Goal: Information Seeking & Learning: Learn about a topic

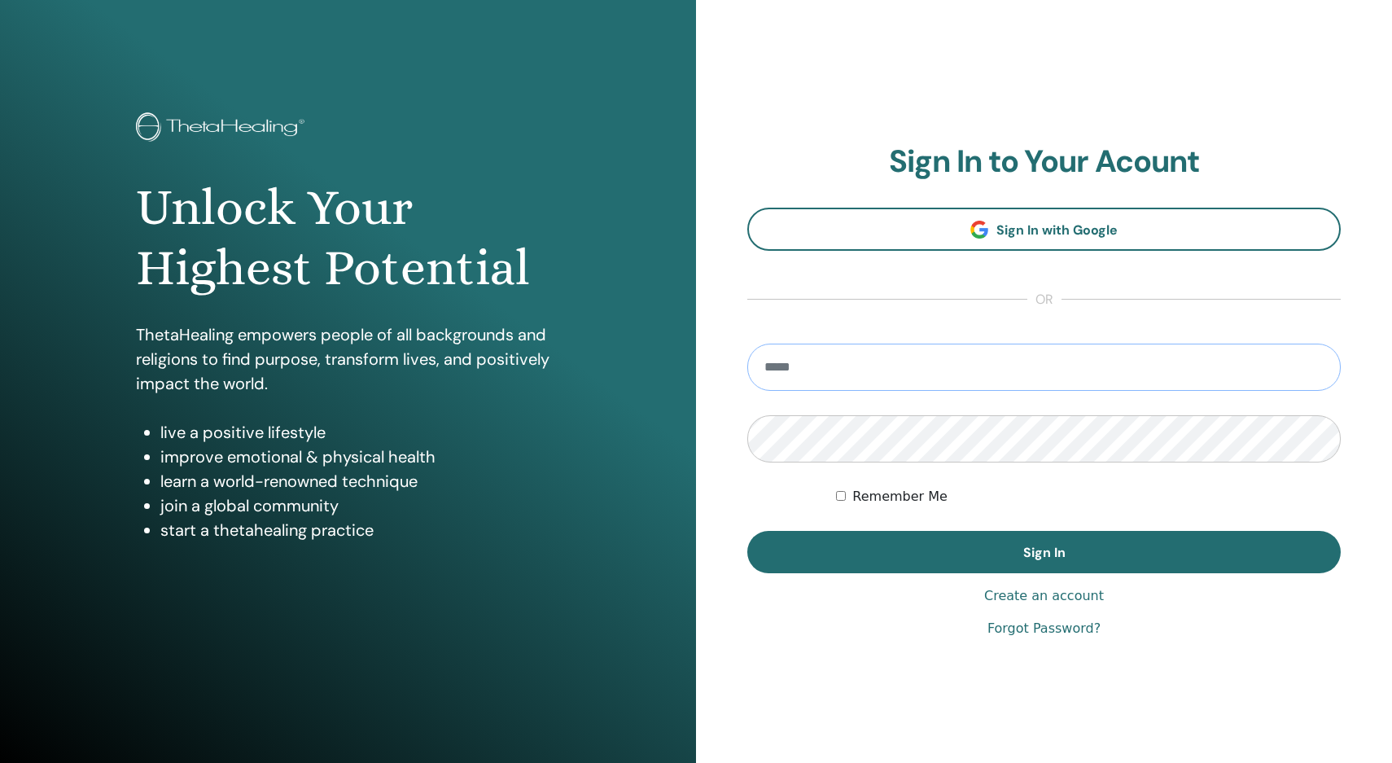
type input "**********"
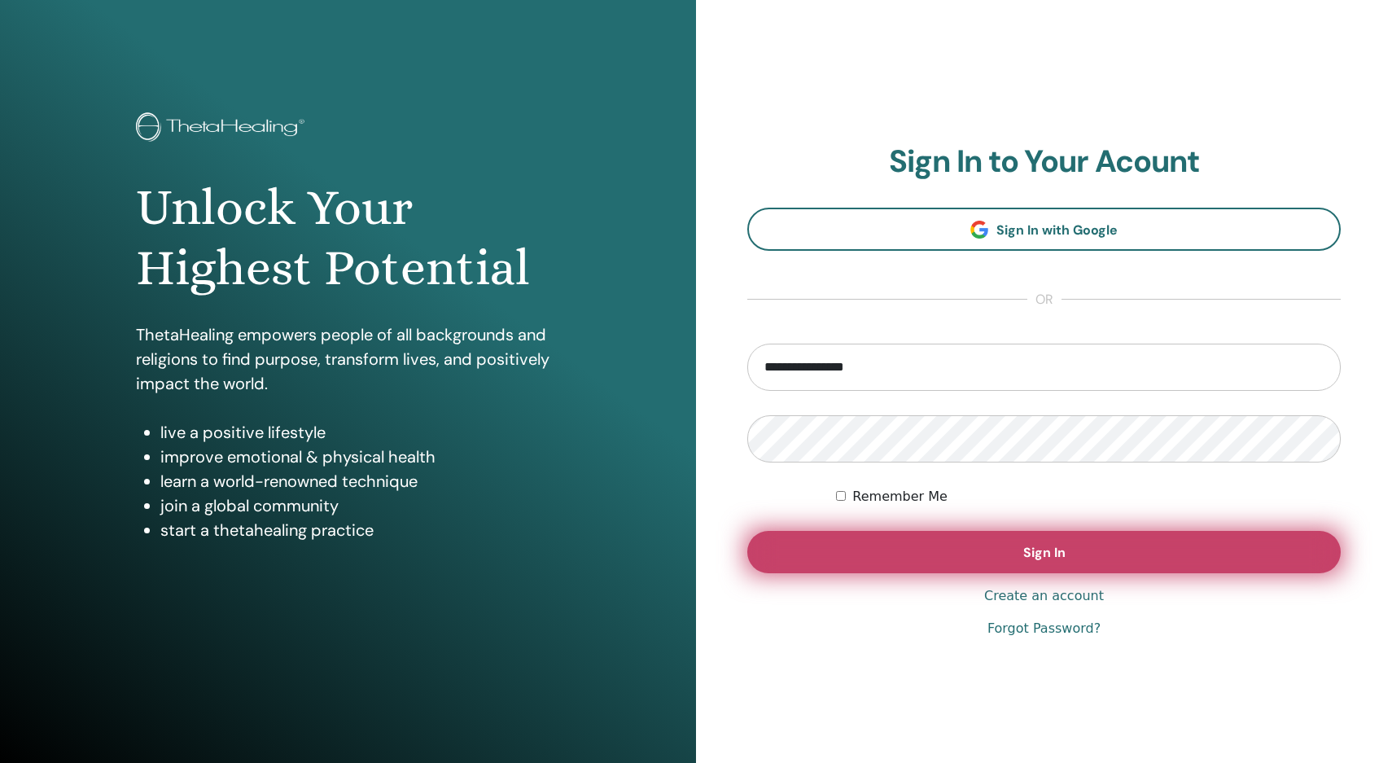
click at [989, 548] on button "Sign In" at bounding box center [1043, 552] width 593 height 42
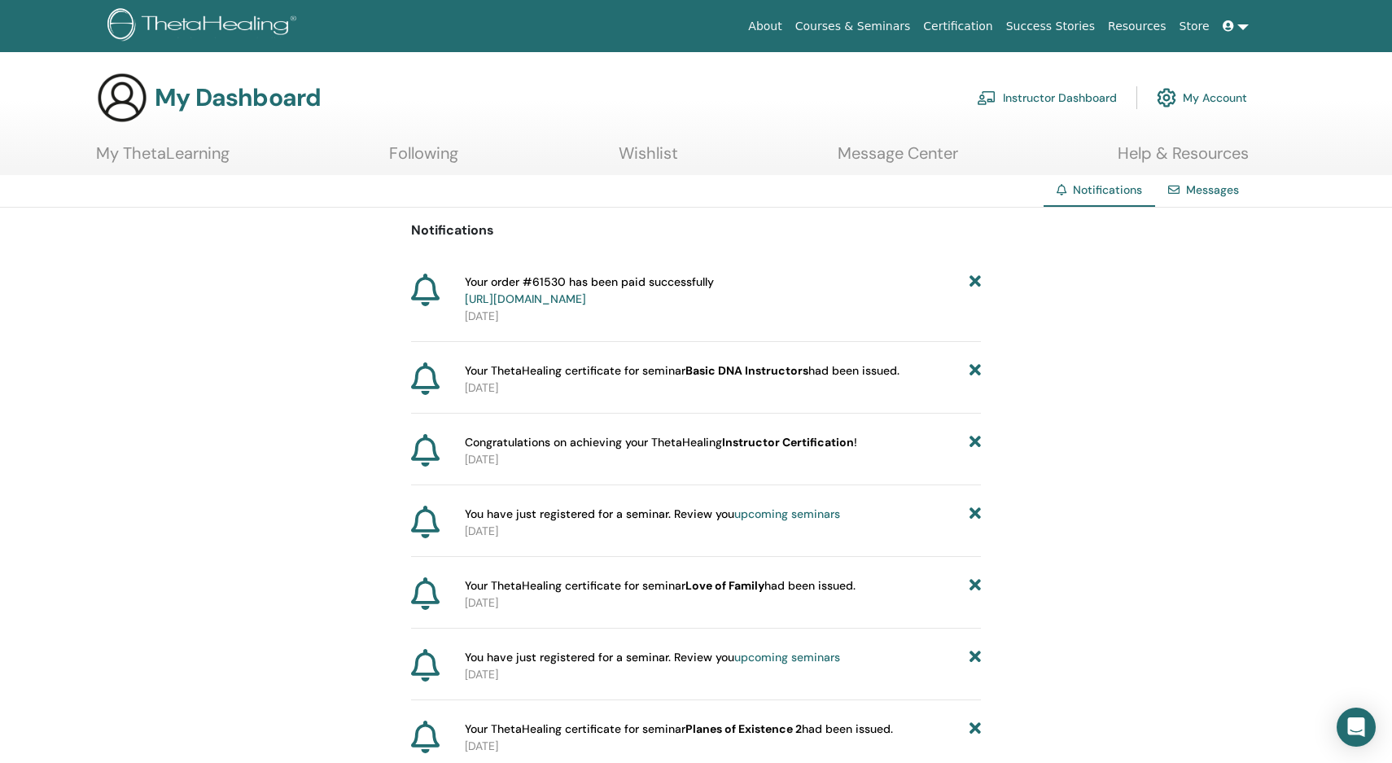
click at [175, 163] on link "My ThetaLearning" at bounding box center [162, 159] width 133 height 32
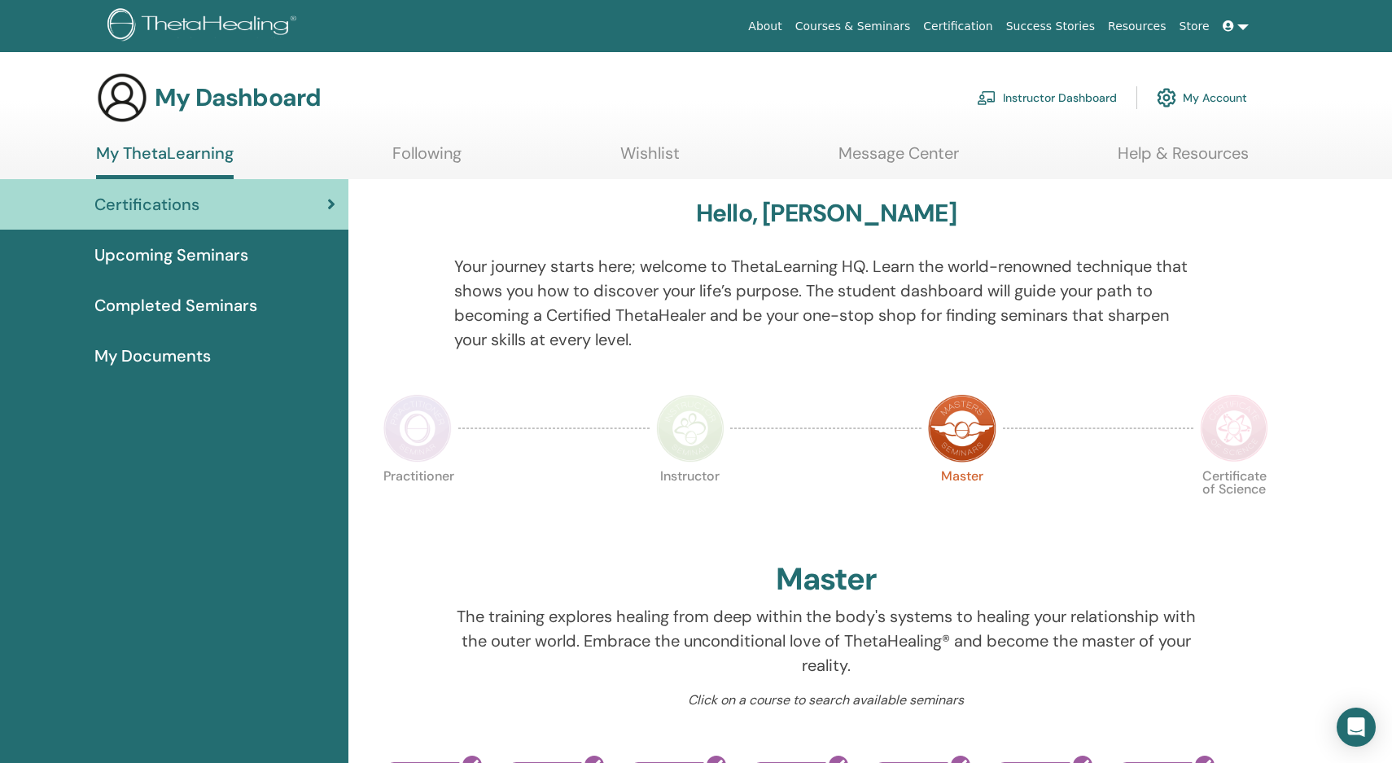
click at [704, 442] on img at bounding box center [690, 428] width 68 height 68
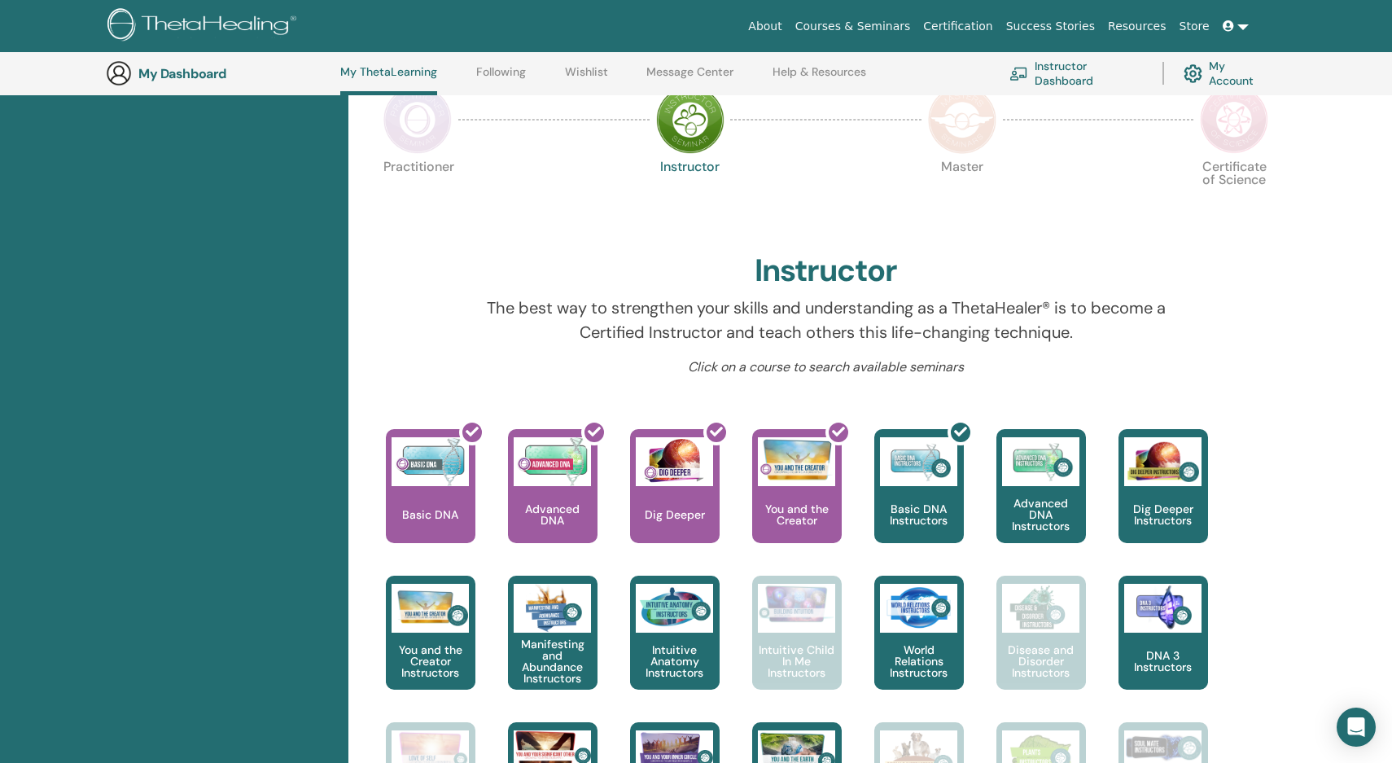
scroll to position [326, 0]
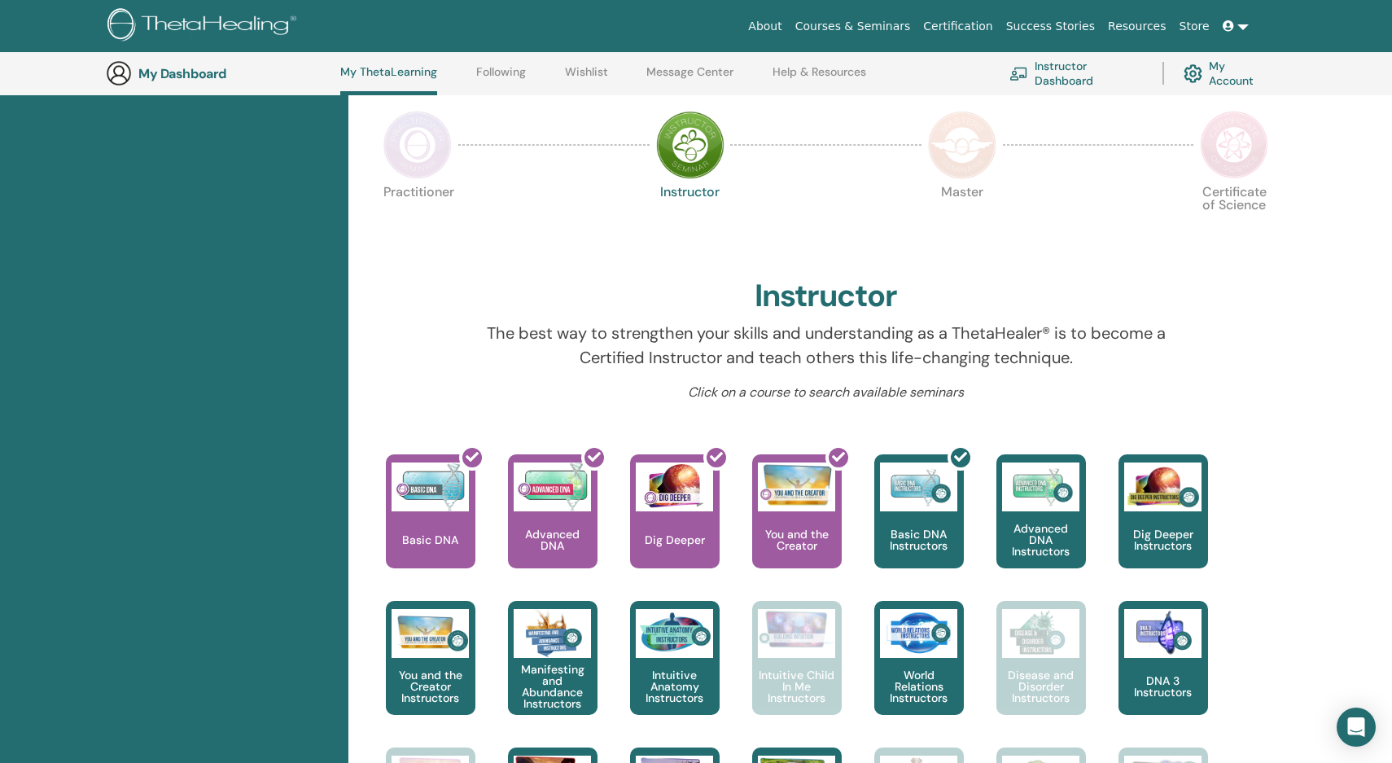
click at [1239, 155] on img at bounding box center [1234, 145] width 68 height 68
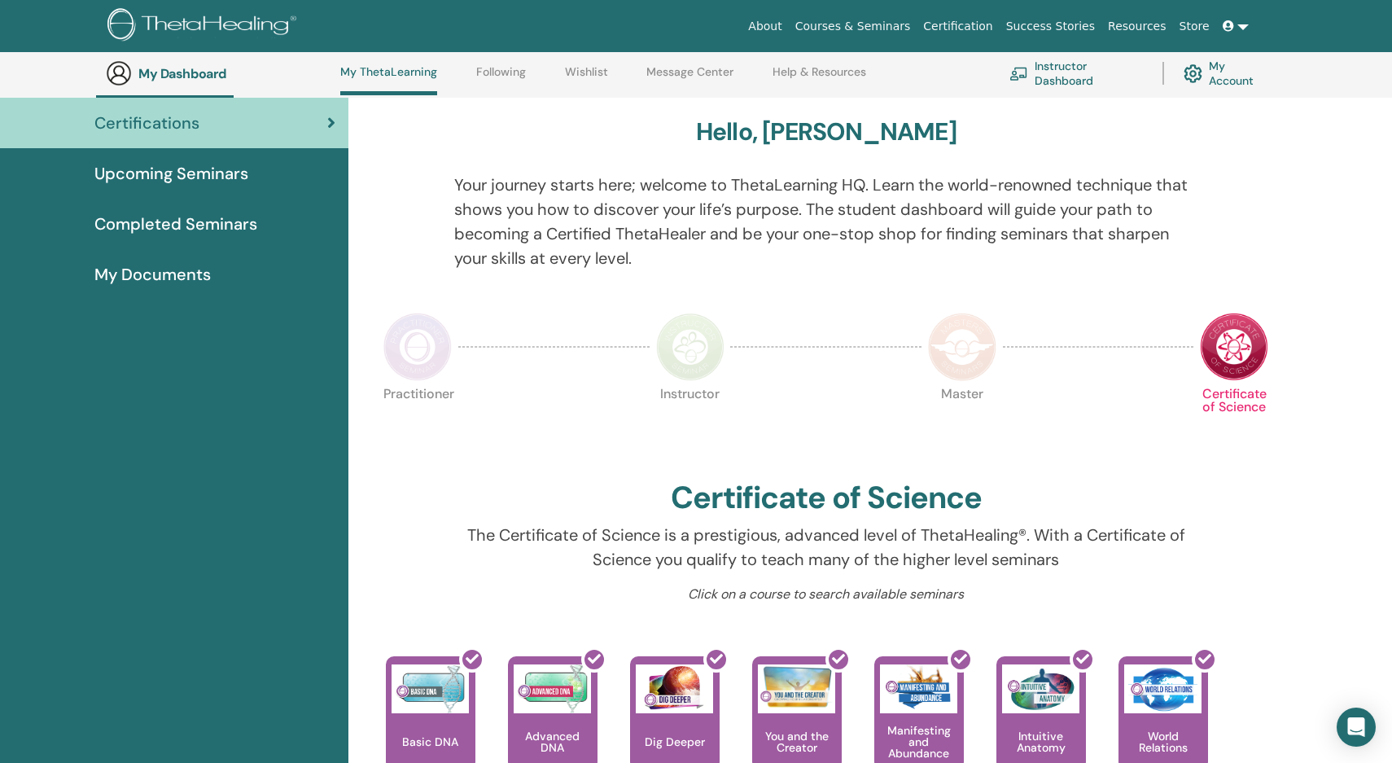
scroll to position [118, 0]
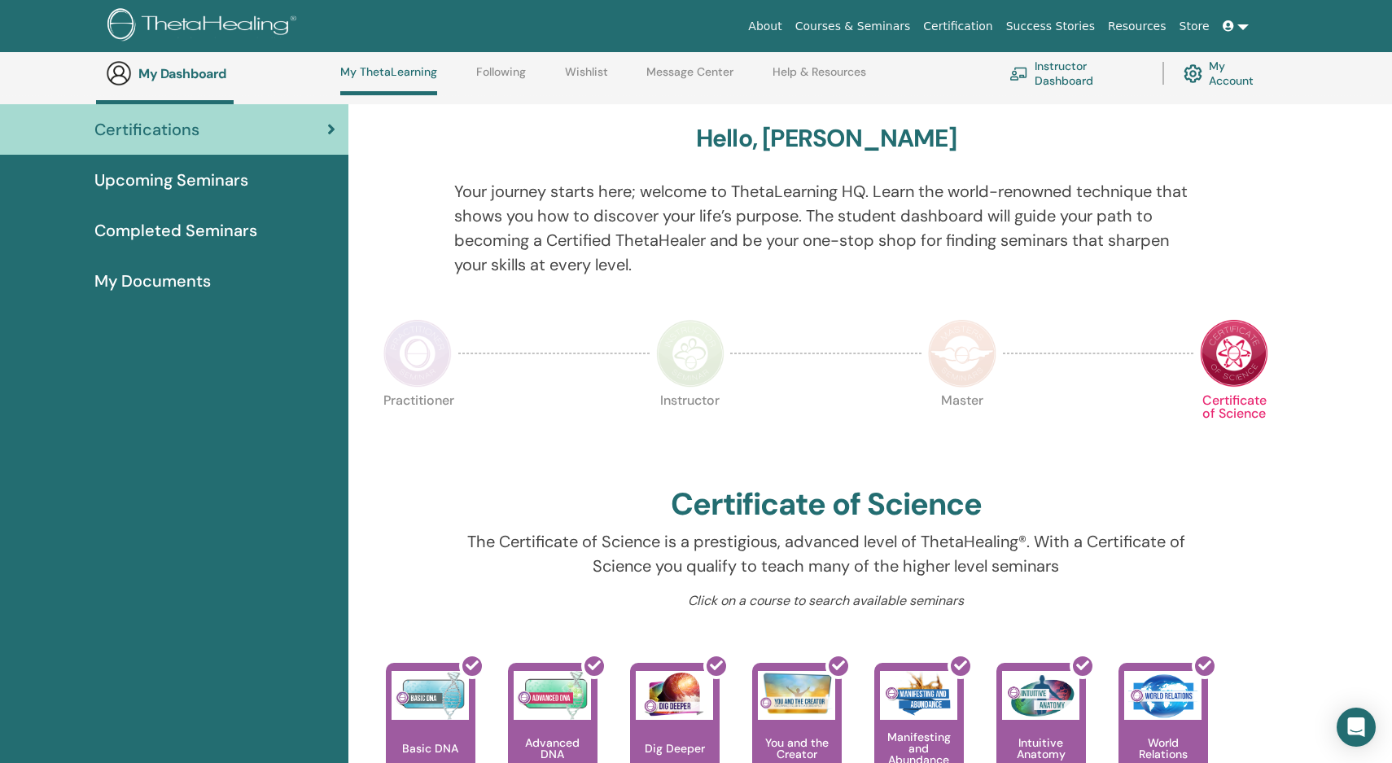
click at [409, 360] on img at bounding box center [417, 353] width 68 height 68
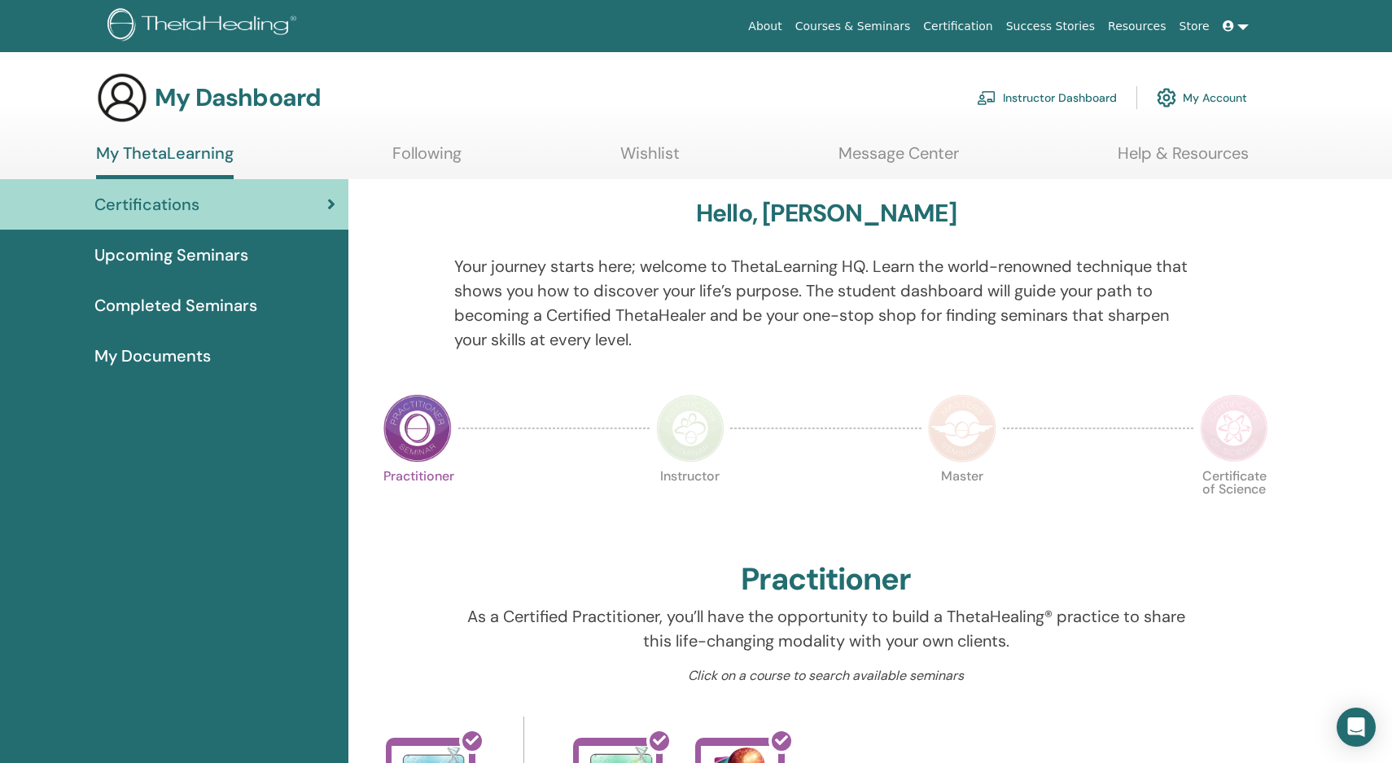
click at [701, 449] on img at bounding box center [690, 428] width 68 height 68
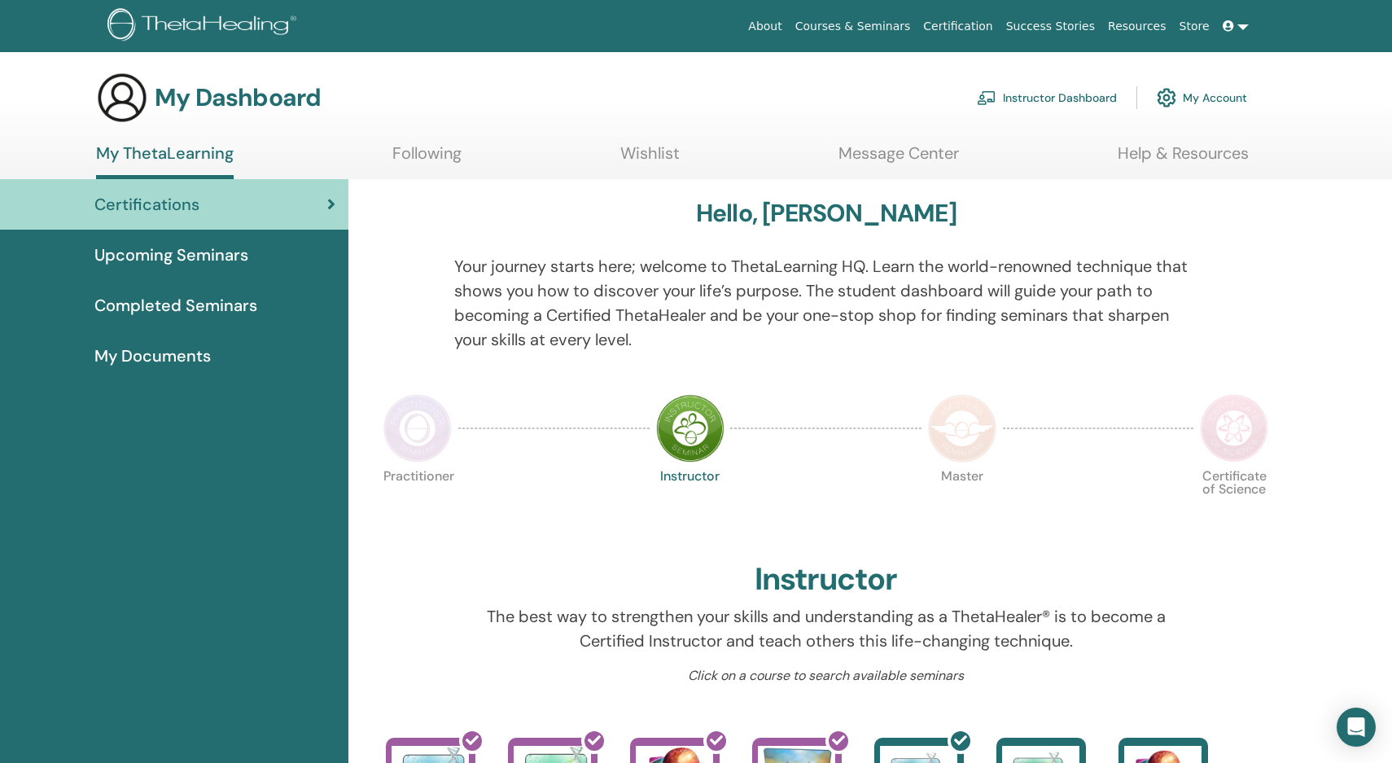
click at [1079, 97] on link "Instructor Dashboard" at bounding box center [1047, 98] width 140 height 36
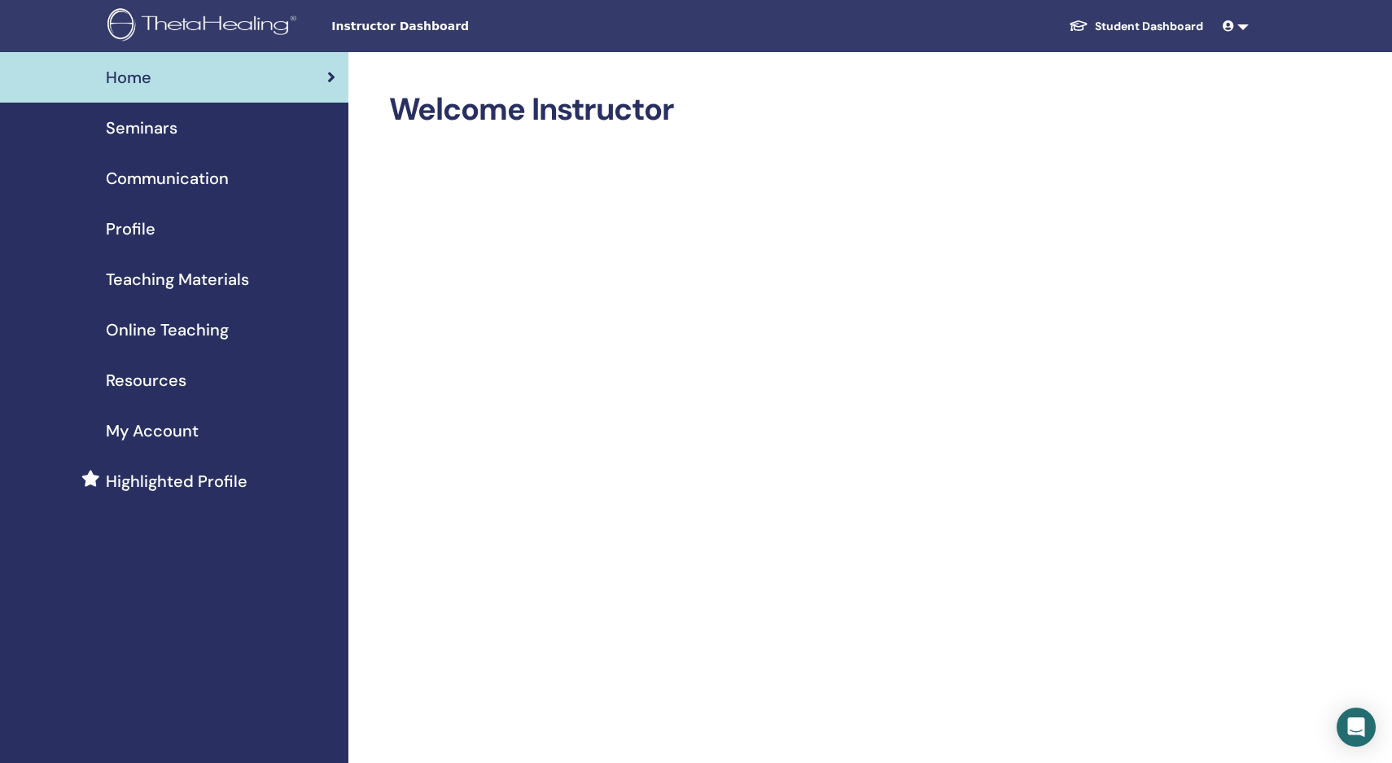
click at [208, 326] on span "Online Teaching" at bounding box center [167, 329] width 123 height 24
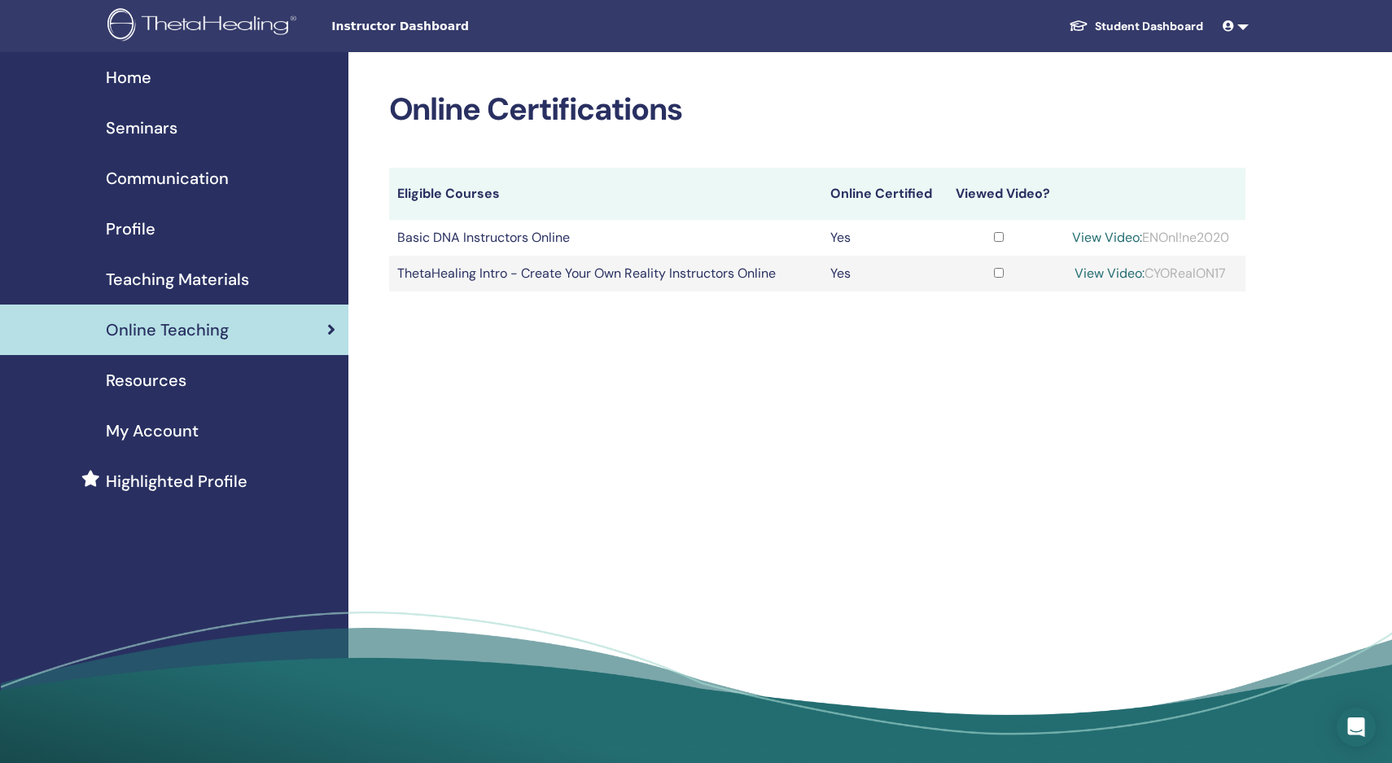
drag, startPoint x: 1145, startPoint y: 276, endPoint x: 1238, endPoint y: 251, distance: 96.1
click at [1239, 251] on tbody "Basic DNA Instructors Online Yes View Video: ENOnl!ne2020 ThetaHealing Intro - …" at bounding box center [817, 256] width 857 height 72
click at [1117, 307] on div "Online Certifications Eligible Courses Online Certified Viewed Video? Basic DNA…" at bounding box center [870, 413] width 1044 height 722
click at [1101, 269] on link "View Video:" at bounding box center [1109, 272] width 70 height 17
drag, startPoint x: 1148, startPoint y: 273, endPoint x: 1224, endPoint y: 258, distance: 77.2
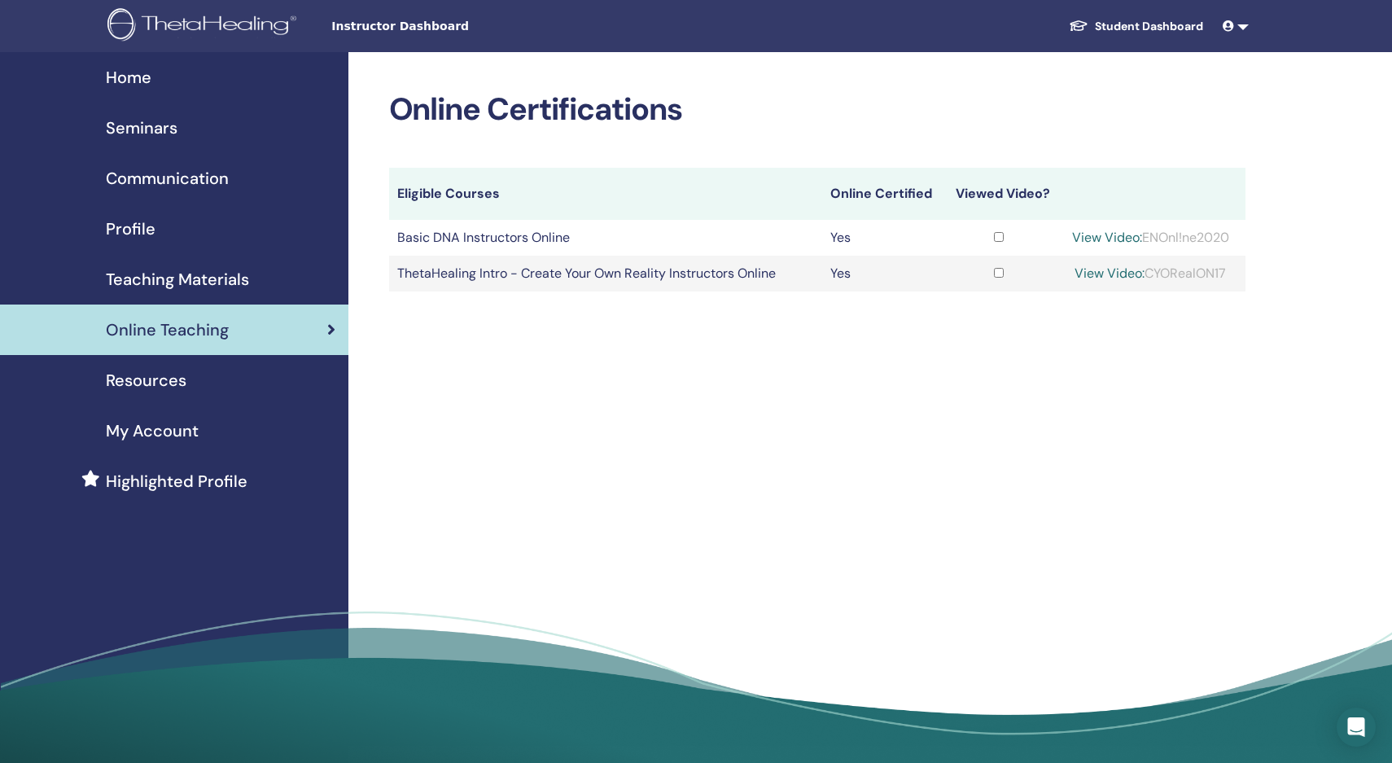
click at [1224, 258] on td "View Video: CYORealON17" at bounding box center [1150, 274] width 190 height 36
click at [1200, 288] on td "View Video: CYORealON17" at bounding box center [1150, 274] width 190 height 36
drag, startPoint x: 1149, startPoint y: 272, endPoint x: 1228, endPoint y: 262, distance: 79.5
click at [1228, 262] on td "View Video: CYORealON17" at bounding box center [1150, 274] width 190 height 36
drag, startPoint x: 1224, startPoint y: 269, endPoint x: 1147, endPoint y: 273, distance: 76.6
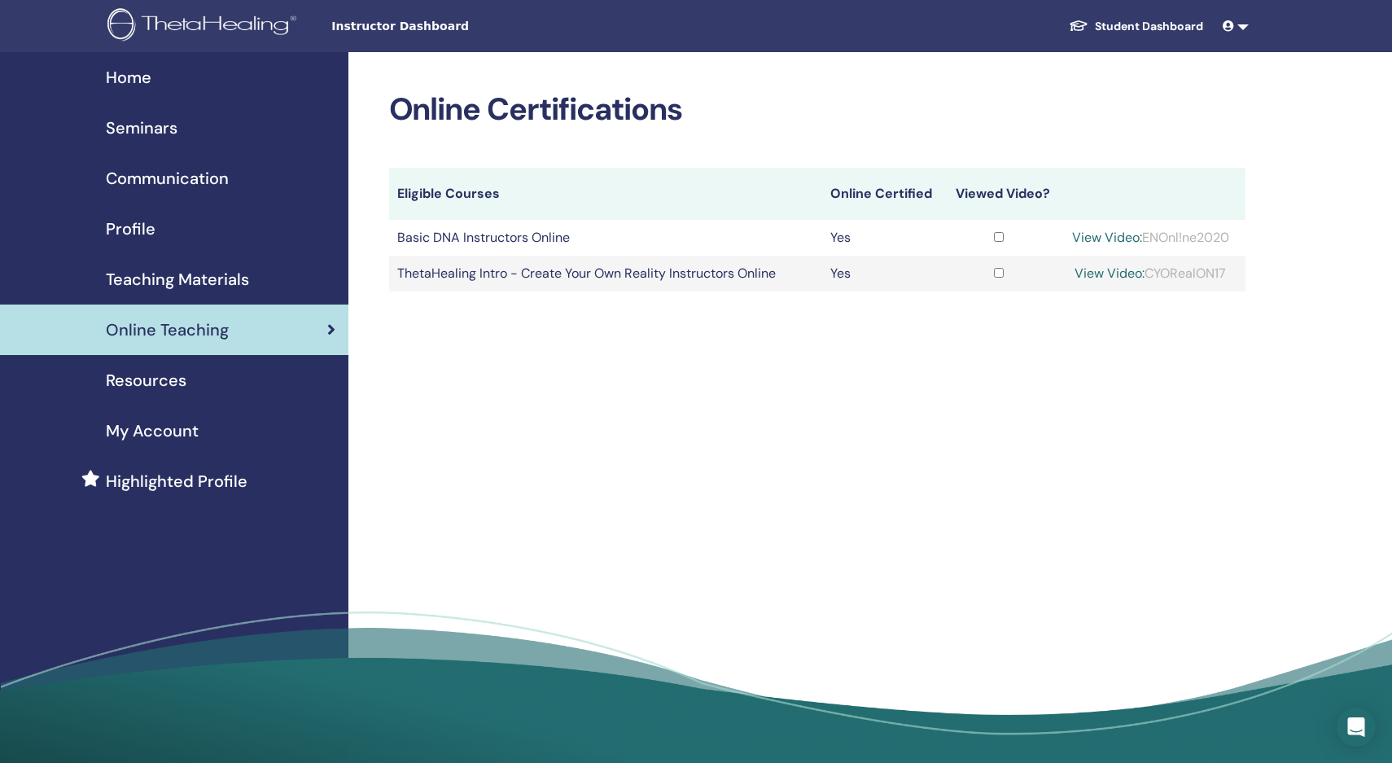
click at [1147, 273] on div "View Video: CYORealON17" at bounding box center [1150, 274] width 174 height 20
copy div "CYORealON17"
click at [1092, 274] on link "View Video:" at bounding box center [1109, 272] width 70 height 17
click at [653, 439] on div "Online Certifications Eligible Courses Online Certified Viewed Video? Basic DNA…" at bounding box center [870, 413] width 1044 height 722
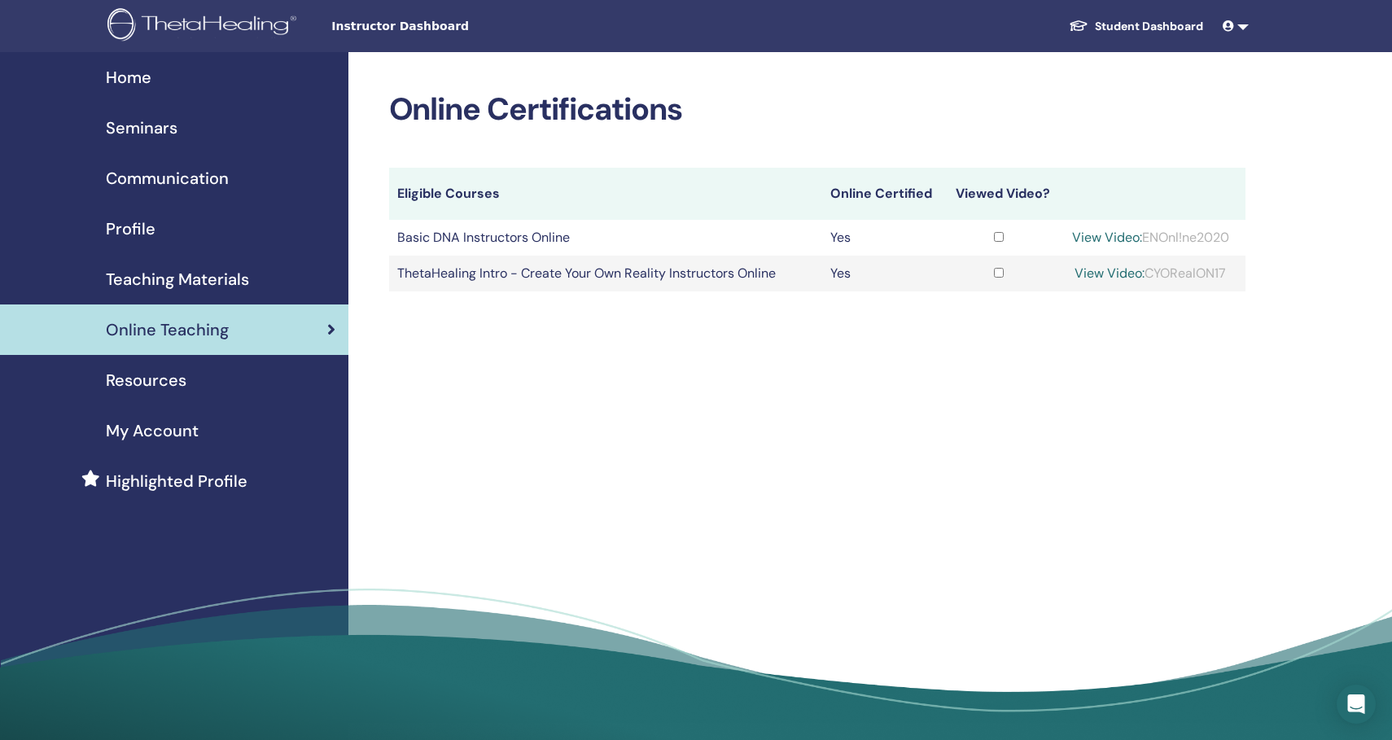
drag, startPoint x: 1143, startPoint y: 235, endPoint x: 1242, endPoint y: 229, distance: 98.7
click at [1242, 229] on td "View Video: ENOnl!ne2020" at bounding box center [1150, 238] width 190 height 36
copy div "ENOnl!ne2020"
click at [322, 326] on div "Online Teaching" at bounding box center [174, 329] width 322 height 24
click at [226, 285] on span "Teaching Materials" at bounding box center [177, 279] width 143 height 24
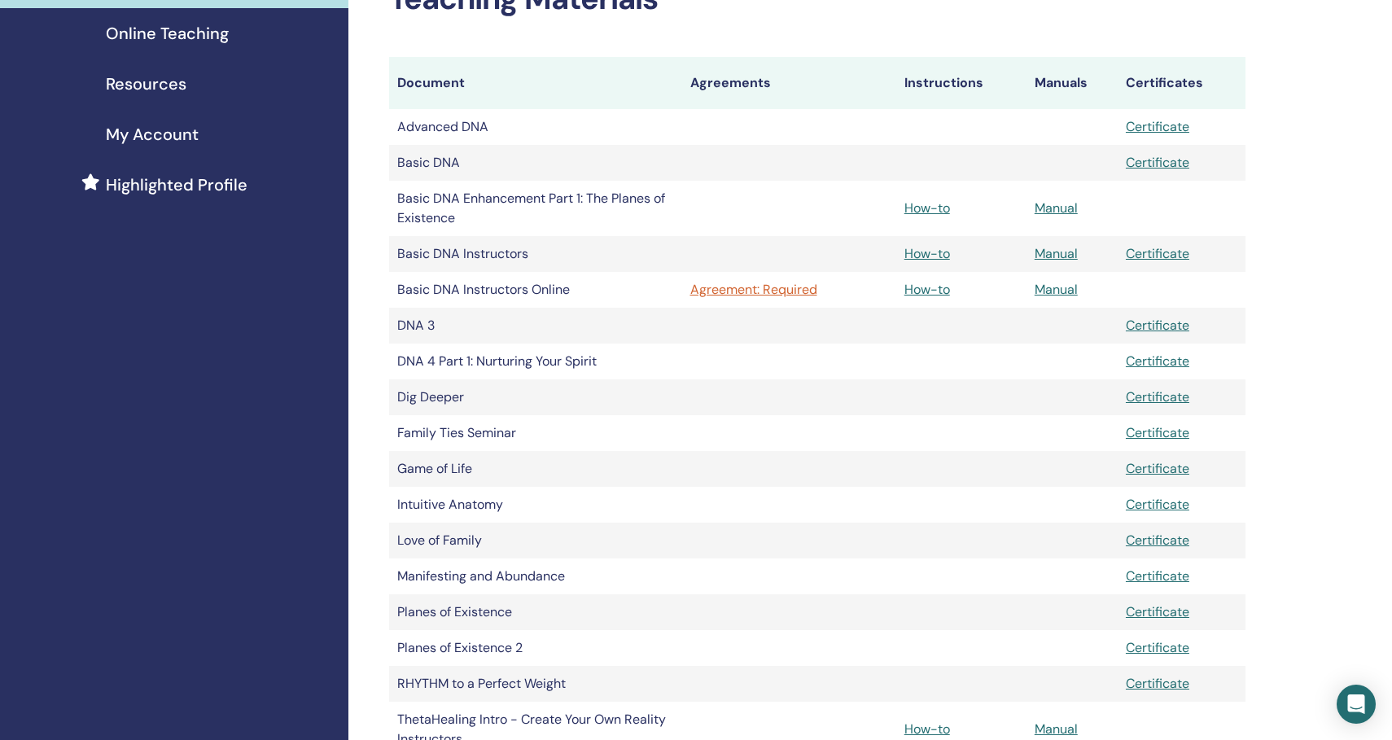
scroll to position [297, 0]
click at [760, 289] on link "Agreement: Required" at bounding box center [789, 289] width 198 height 20
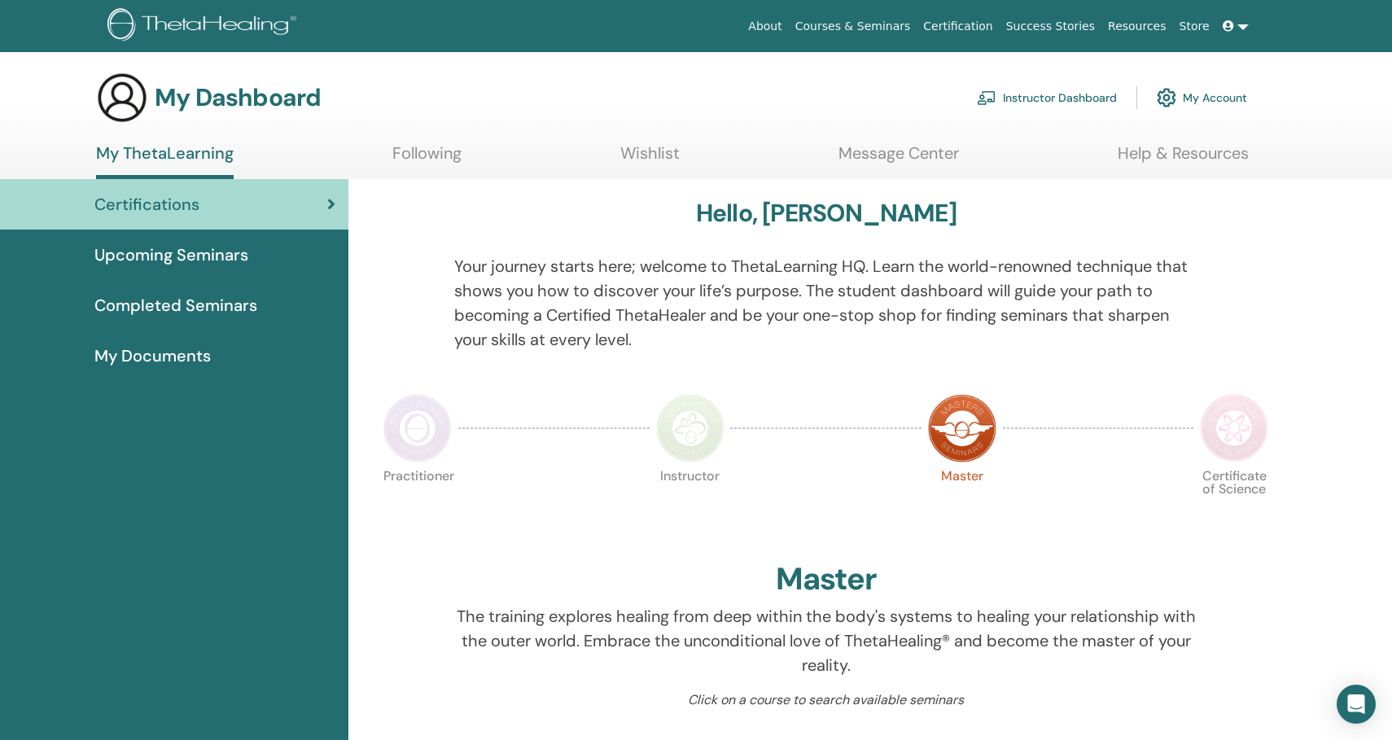
click at [182, 359] on span "My Documents" at bounding box center [152, 355] width 116 height 24
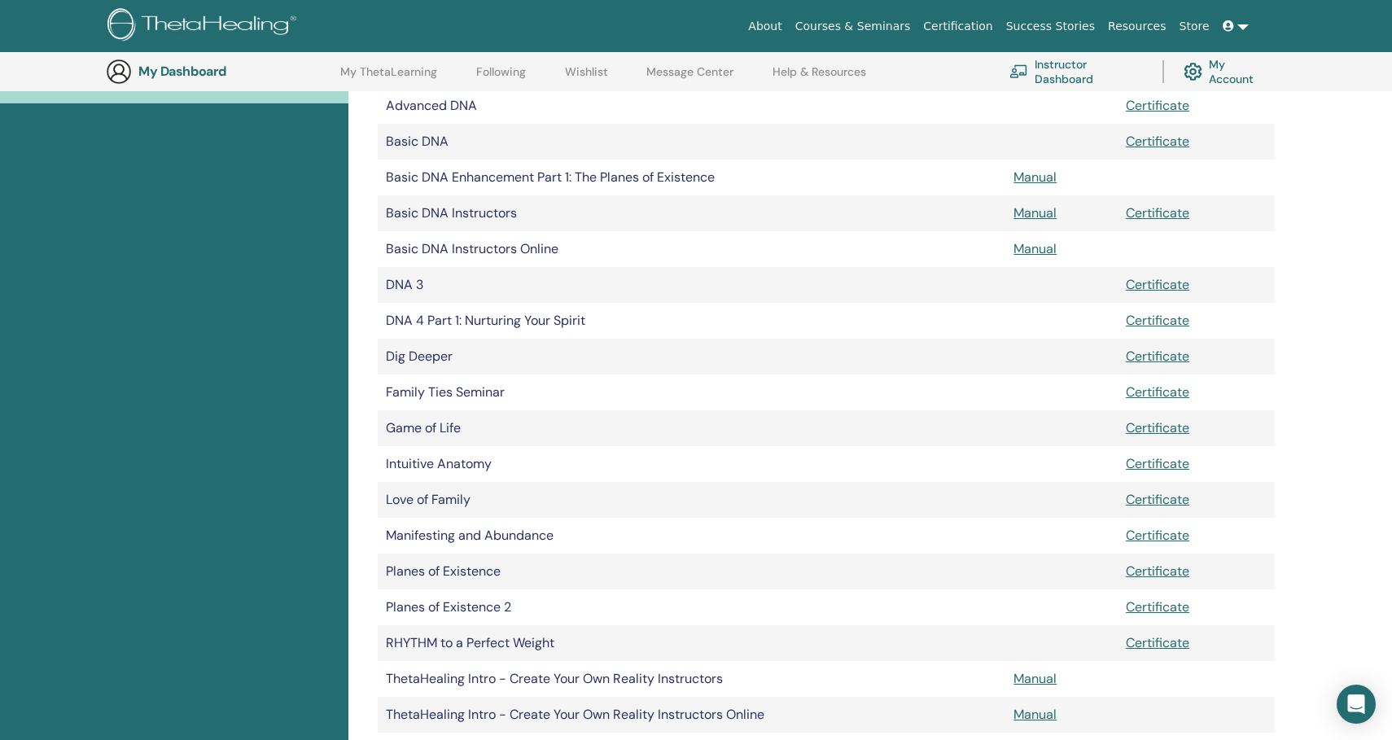
scroll to position [293, 0]
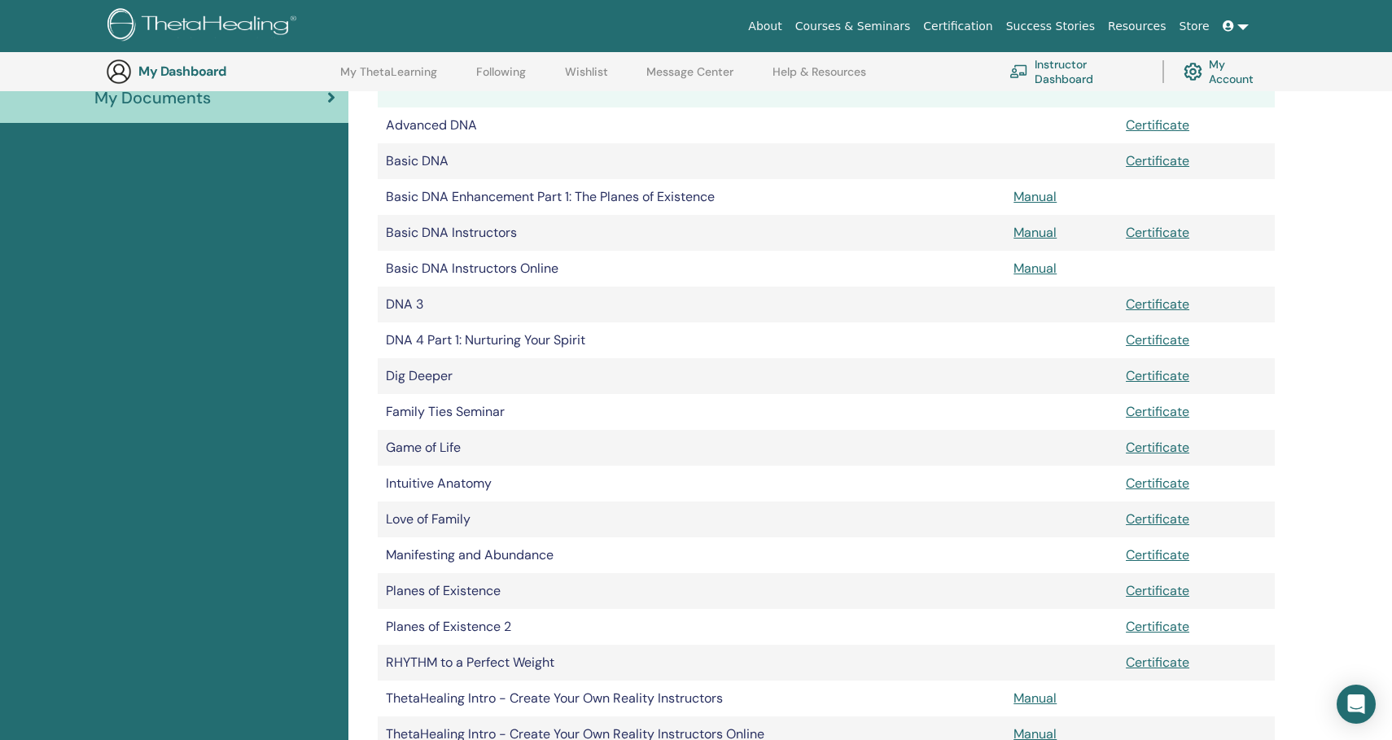
click at [1046, 267] on link "Manual" at bounding box center [1034, 268] width 43 height 17
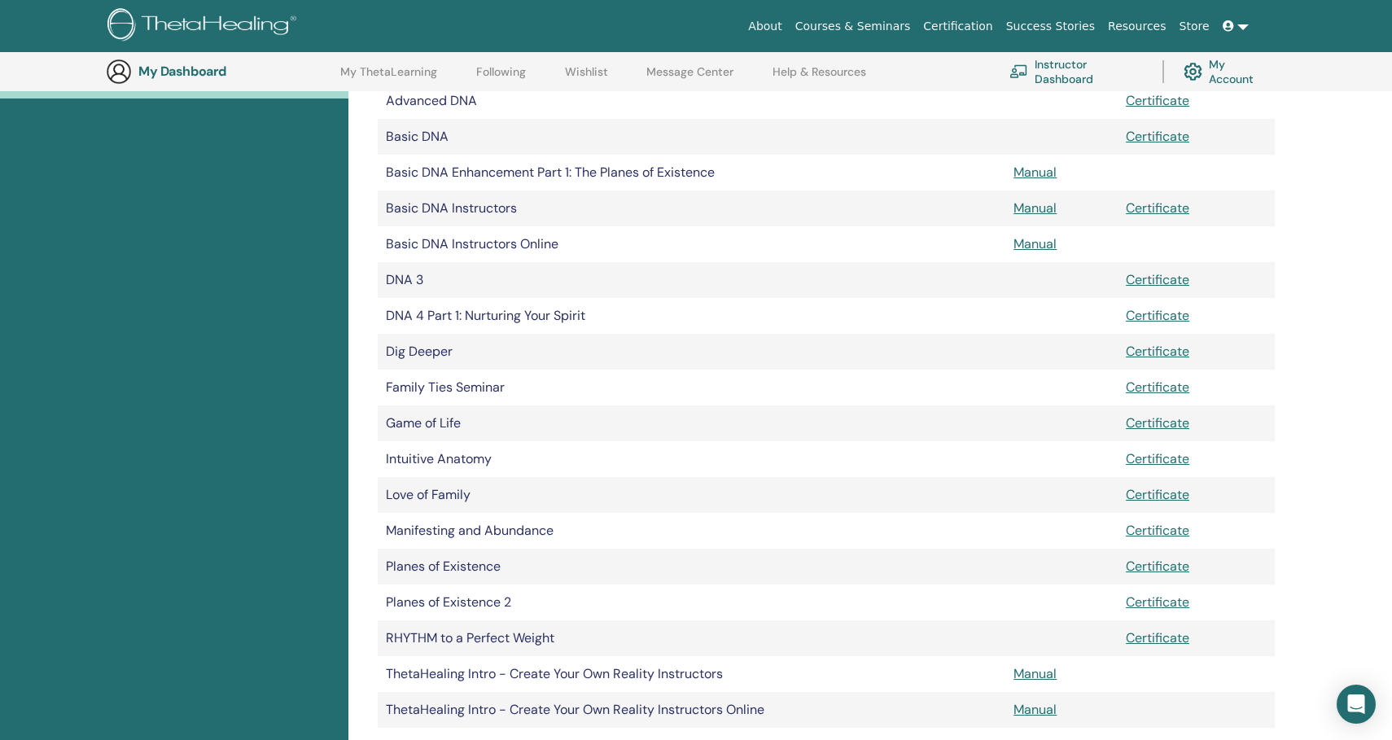
scroll to position [273, 0]
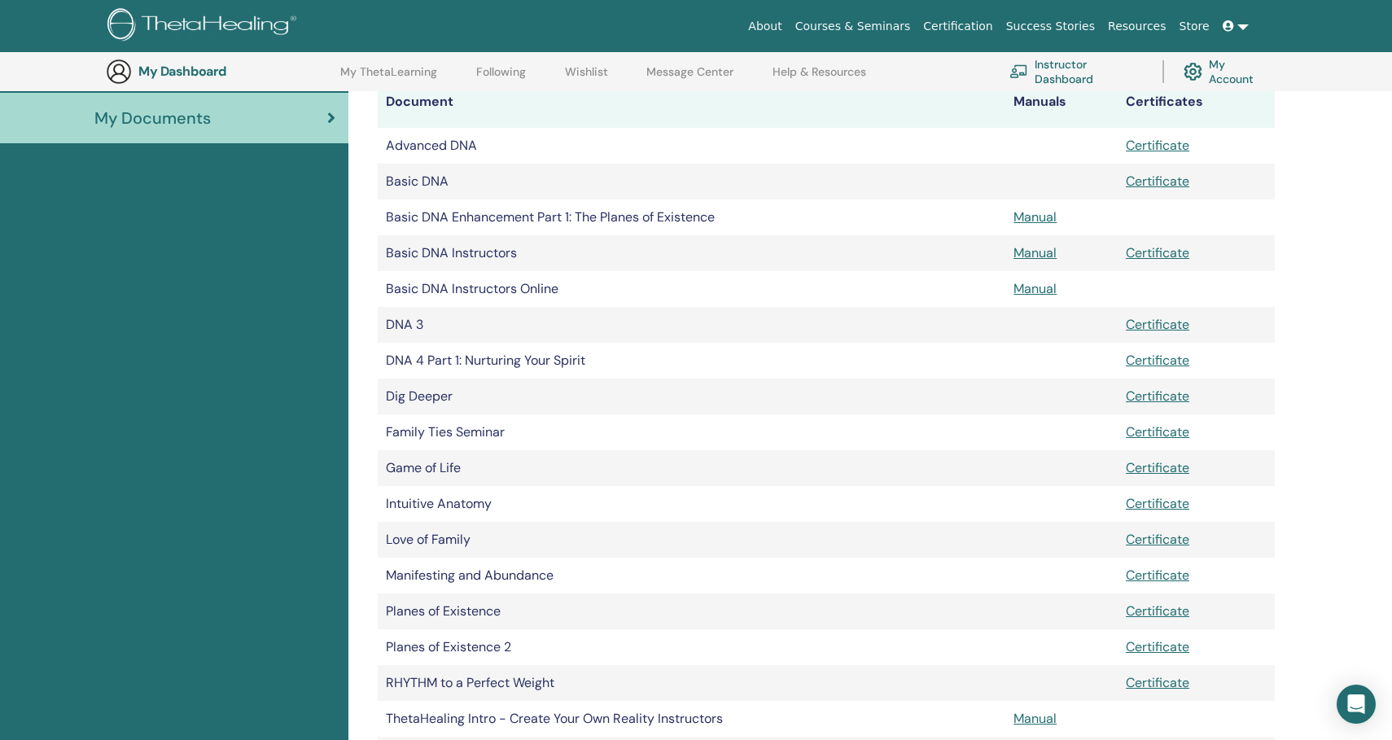
click at [1042, 218] on link "Manual" at bounding box center [1034, 216] width 43 height 17
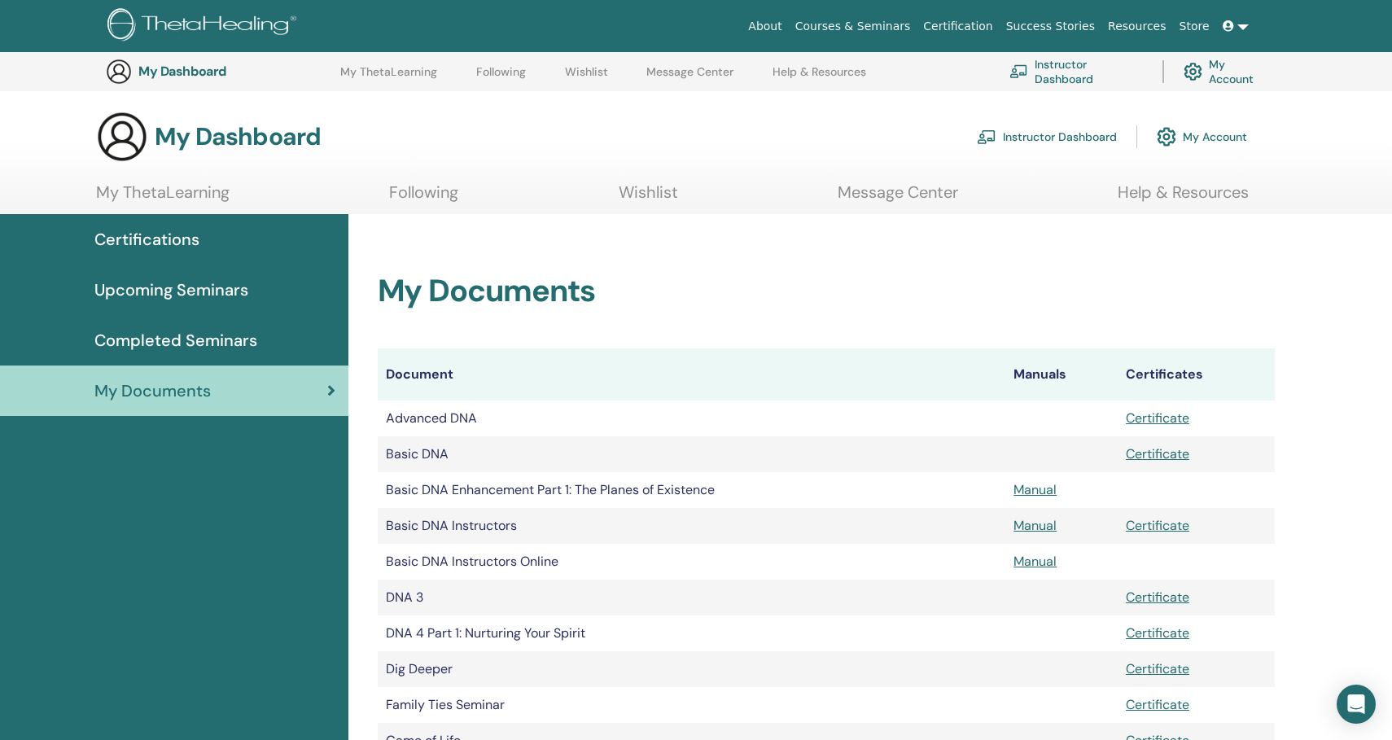
scroll to position [273, 0]
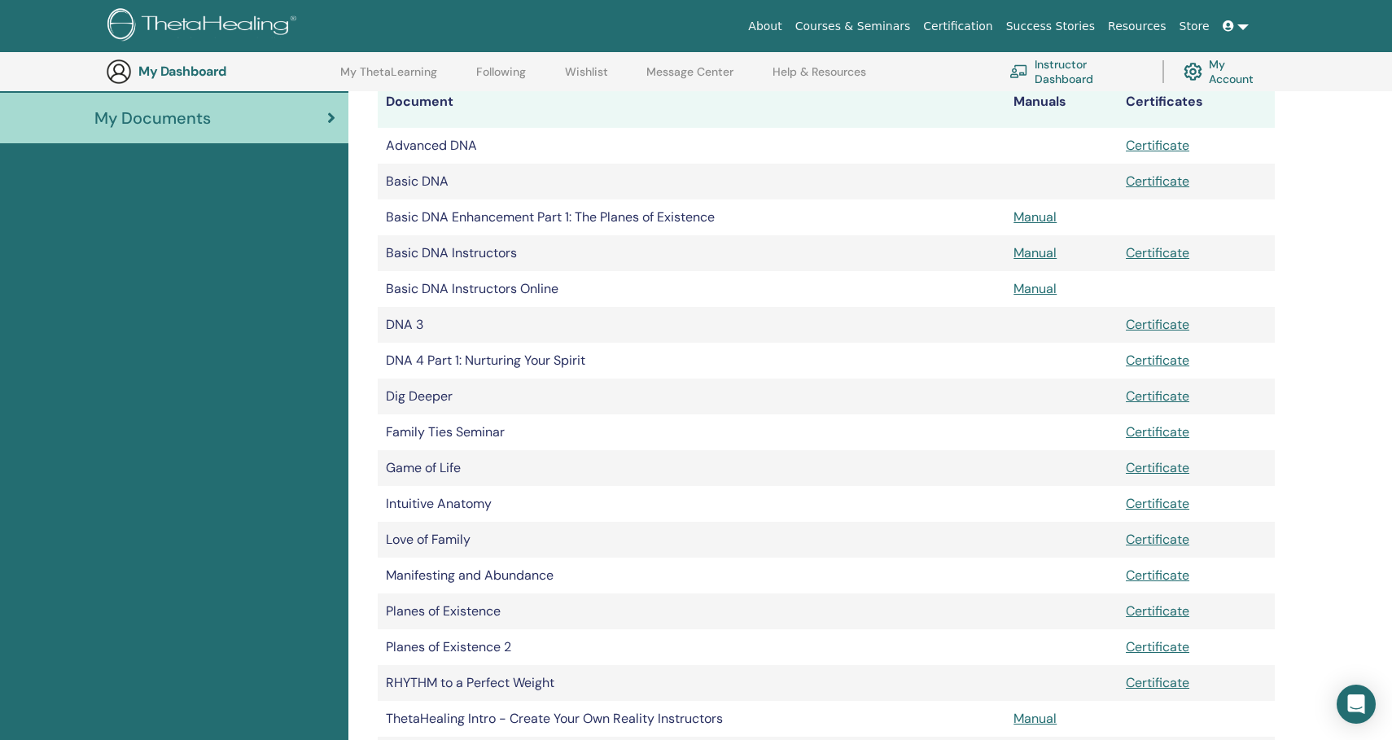
click at [1318, 257] on div "My Documents Document Manuals Certificates Advanced DNA Certificate Basic DNA C…" at bounding box center [870, 545] width 1044 height 1209
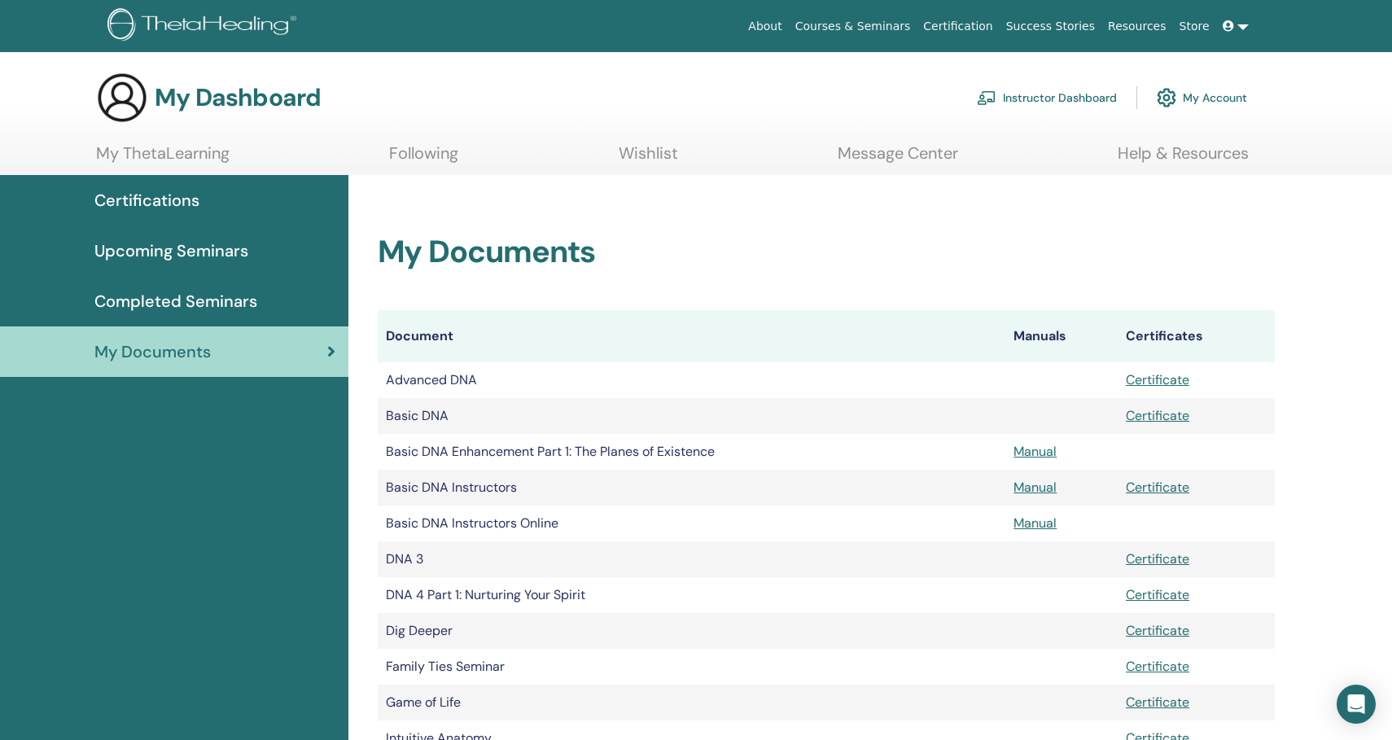
scroll to position [0, 0]
click at [1059, 99] on link "Instructor Dashboard" at bounding box center [1047, 98] width 140 height 36
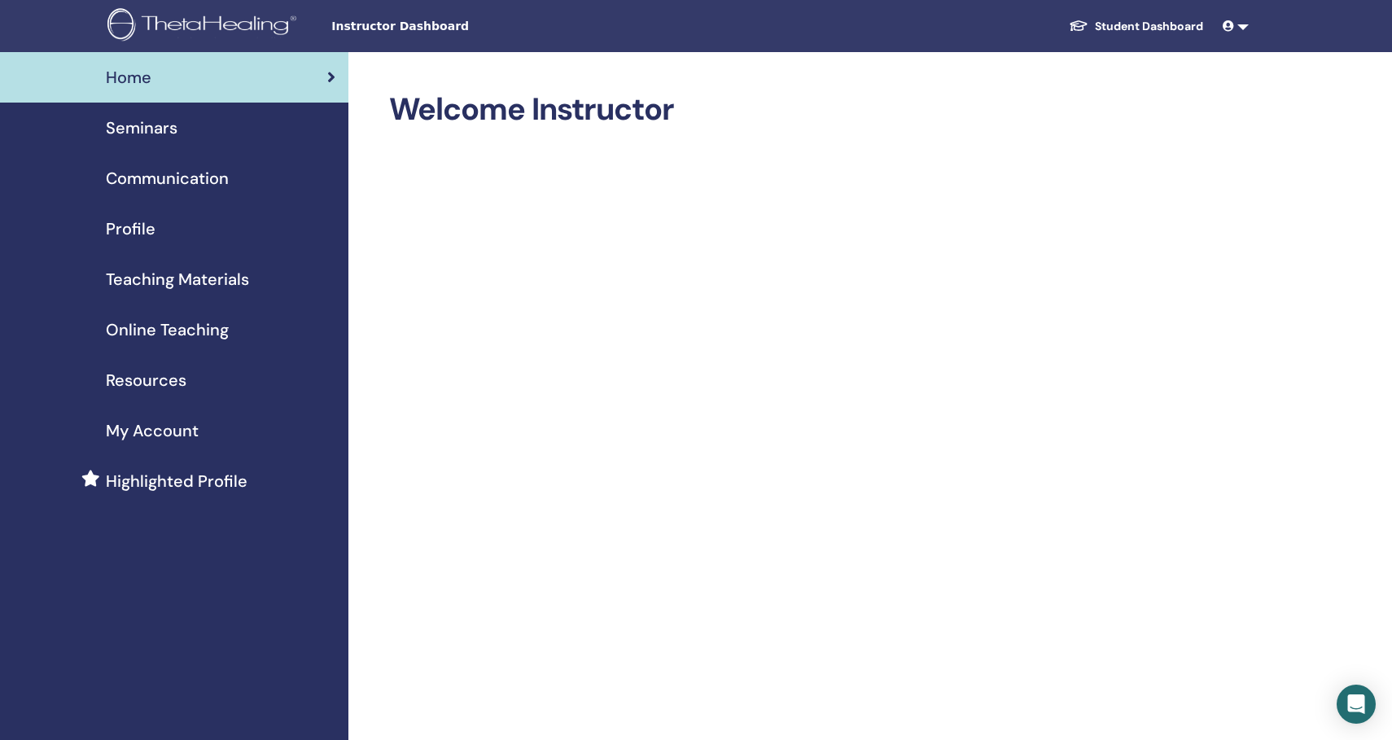
click at [202, 333] on span "Online Teaching" at bounding box center [167, 329] width 123 height 24
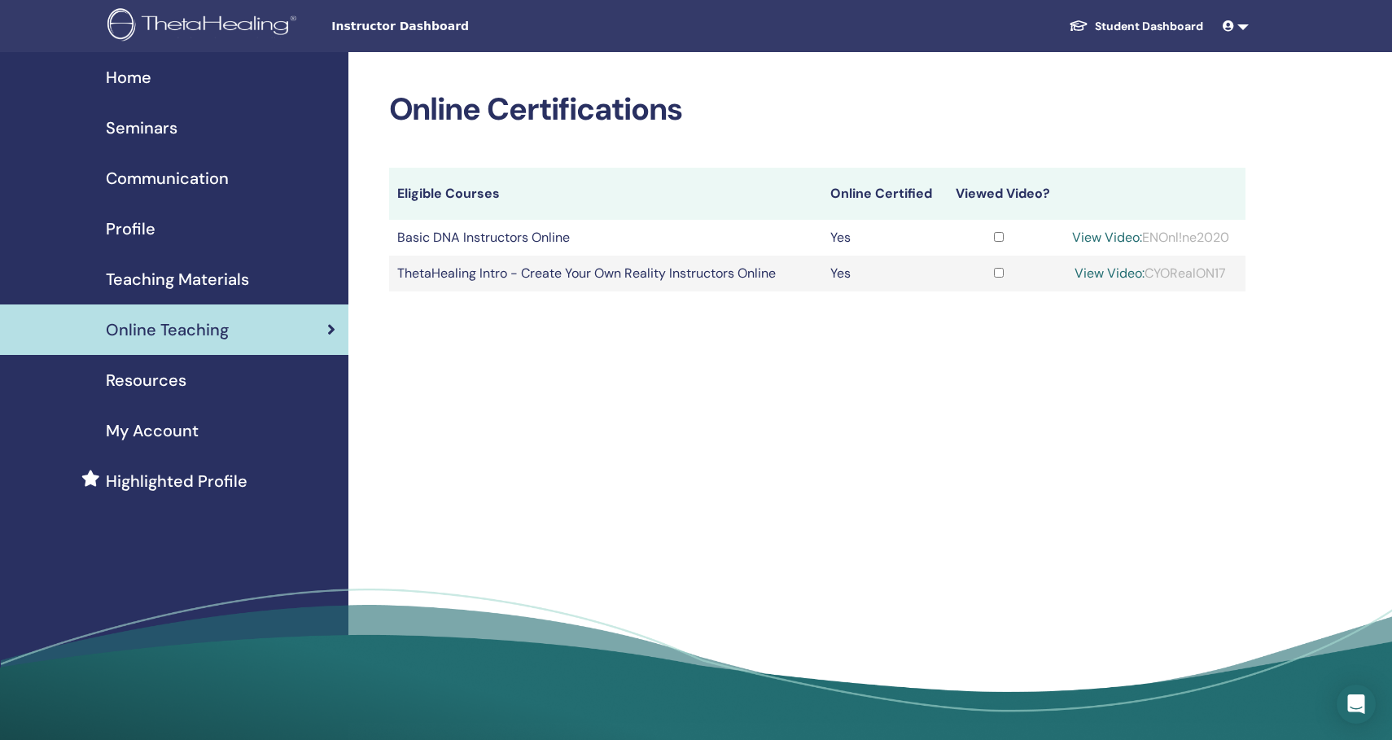
click at [187, 474] on span "Highlighted Profile" at bounding box center [177, 481] width 142 height 24
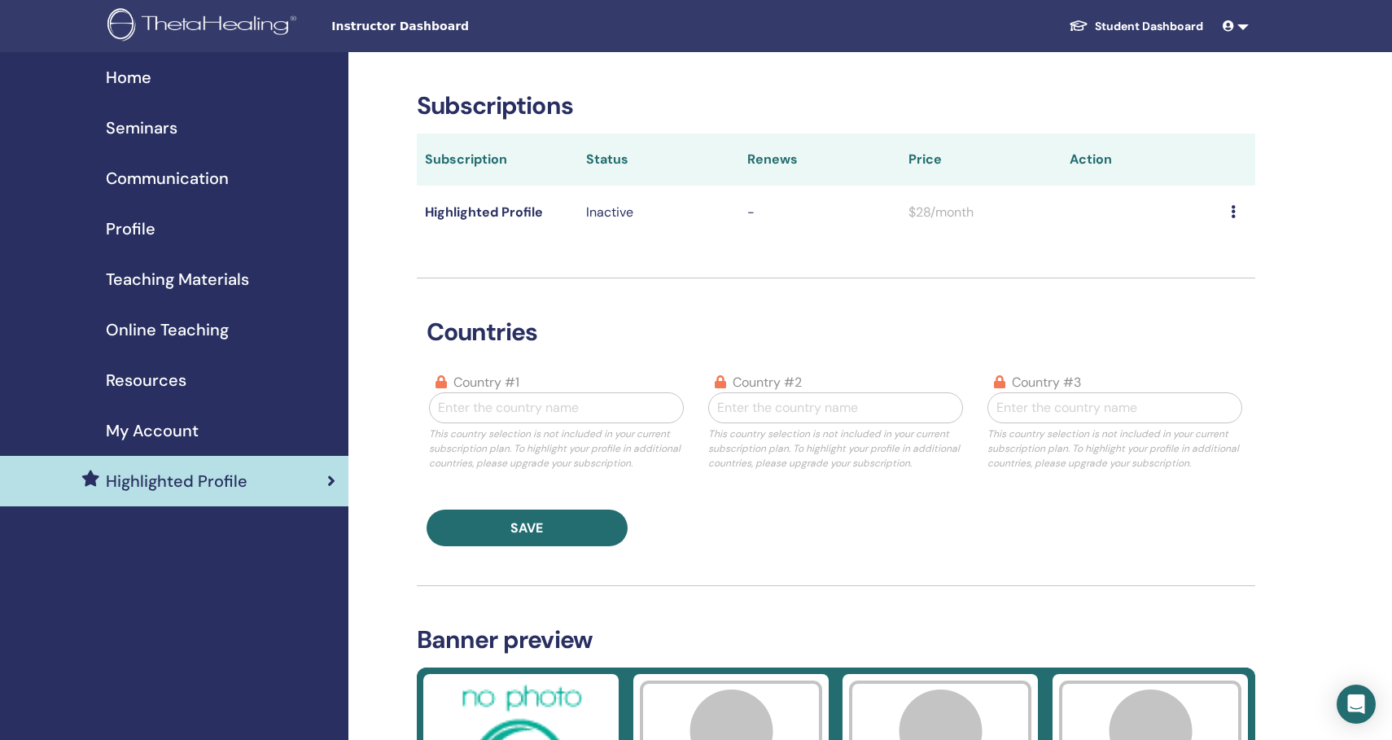
click at [151, 425] on span "My Account" at bounding box center [152, 430] width 93 height 24
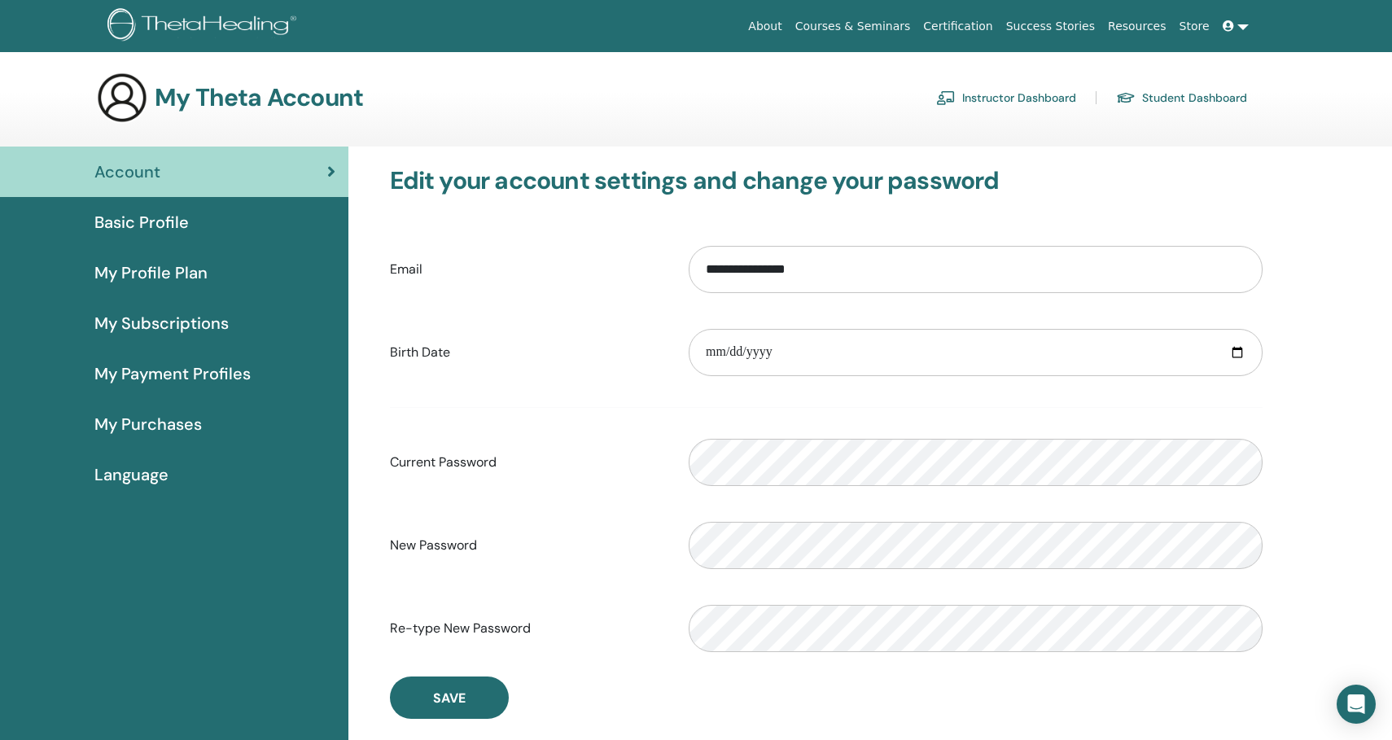
click at [1317, 242] on div "**********" at bounding box center [870, 531] width 1044 height 771
click at [170, 225] on span "Basic Profile" at bounding box center [141, 222] width 94 height 24
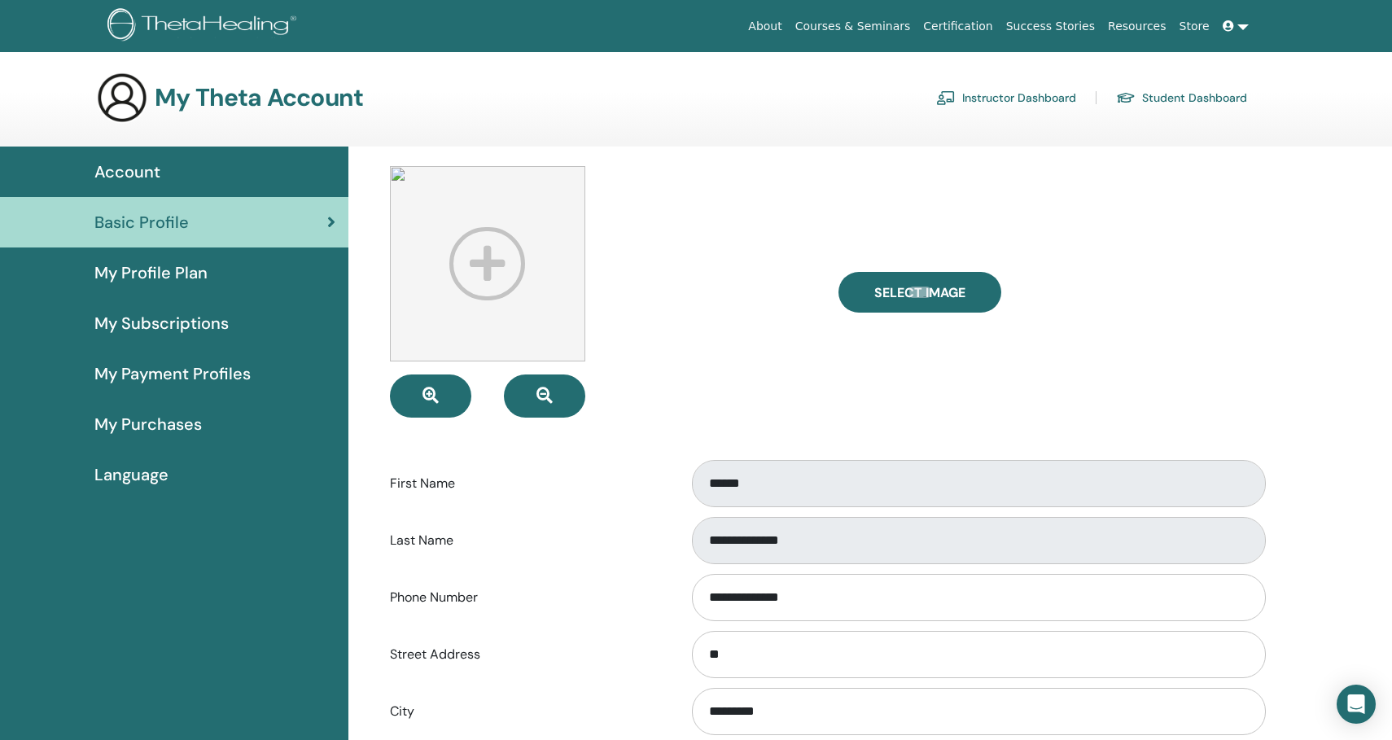
click at [1298, 250] on div "**********" at bounding box center [870, 739] width 1044 height 1187
click at [1296, 238] on div "**********" at bounding box center [870, 739] width 1044 height 1187
click at [1268, 339] on div "Select Image" at bounding box center [1050, 291] width 448 height 251
click at [172, 161] on div "Account" at bounding box center [174, 172] width 322 height 24
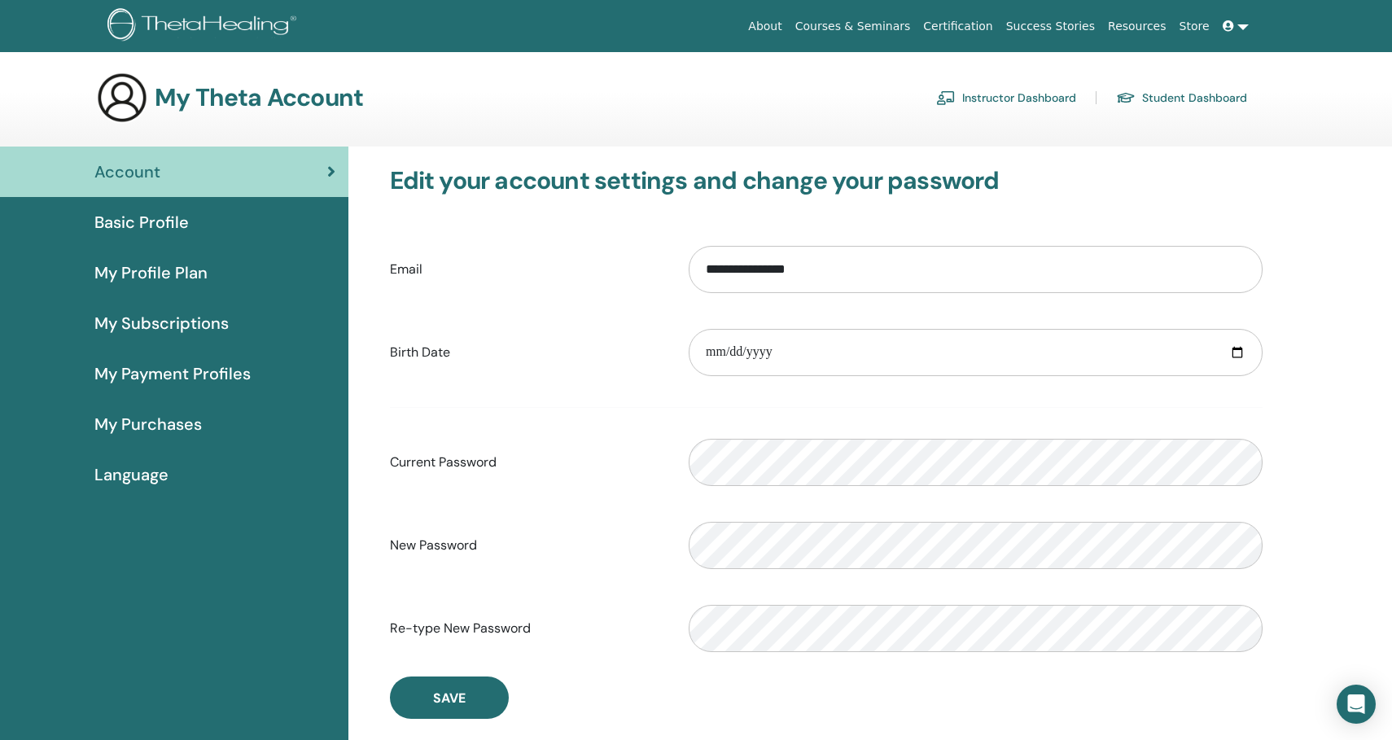
click at [1014, 98] on link "Instructor Dashboard" at bounding box center [1006, 98] width 140 height 26
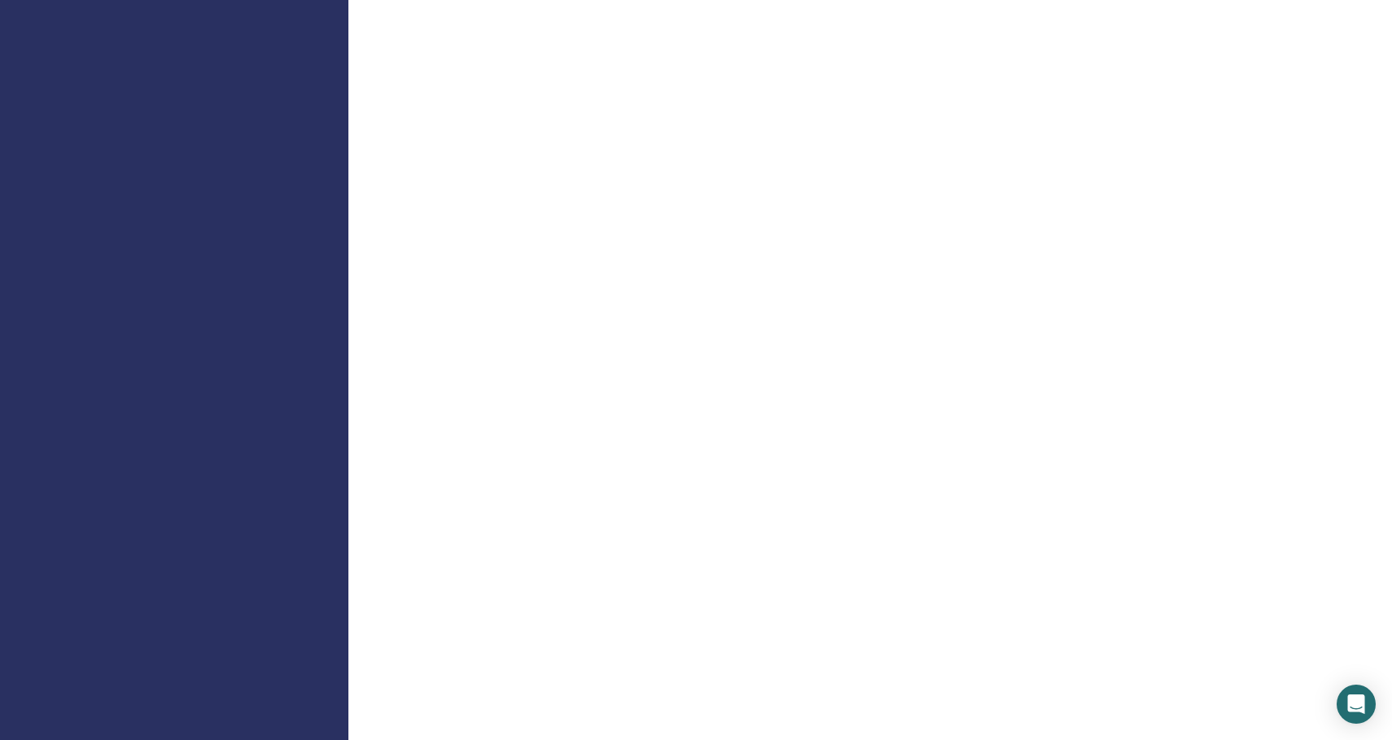
scroll to position [836, 0]
click at [1366, 304] on div "Welcome Instructor" at bounding box center [870, 357] width 1044 height 2283
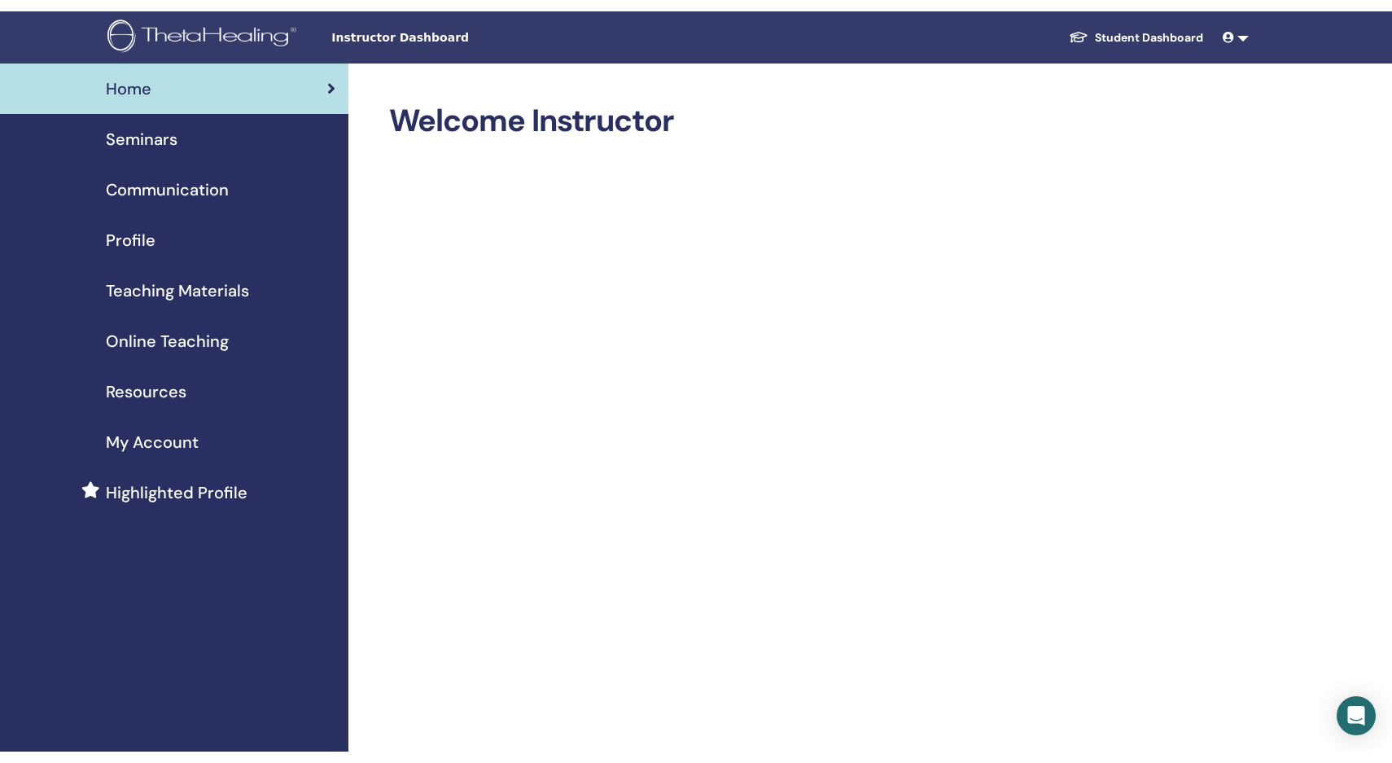
scroll to position [0, 0]
